Goal: Check status

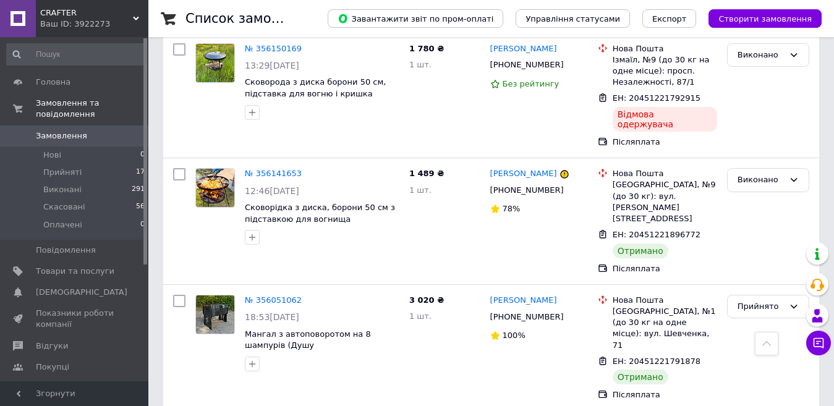
scroll to position [2534, 0]
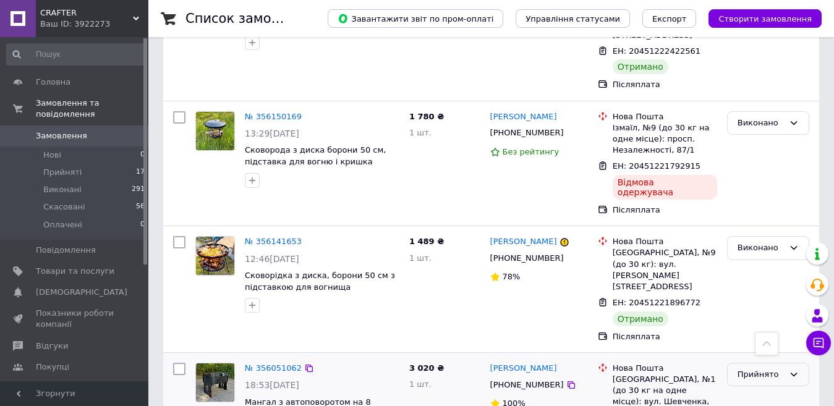
click at [759, 368] on div "Прийнято" at bounding box center [760, 374] width 46 height 13
click at [744, 389] on li "Виконано" at bounding box center [767, 400] width 81 height 23
